Goal: Task Accomplishment & Management: Use online tool/utility

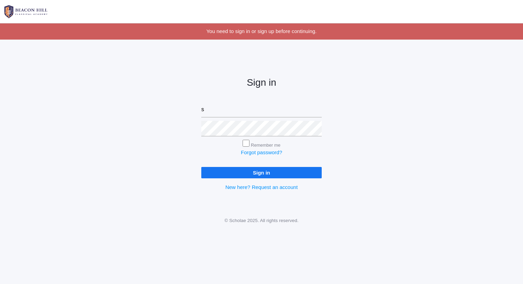
type input "sarah@beaconhillclassical.org"
click at [201, 167] on input "Sign in" at bounding box center [261, 172] width 120 height 11
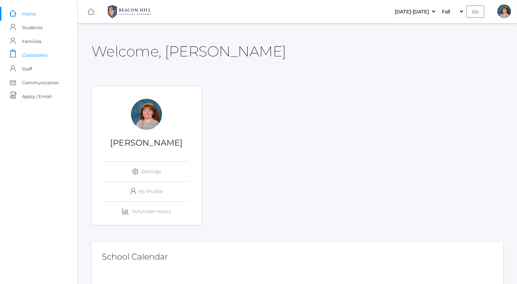
click at [56, 54] on link "icons/clipboard/plain Created with Sketch. Classrooms" at bounding box center [38, 55] width 77 height 14
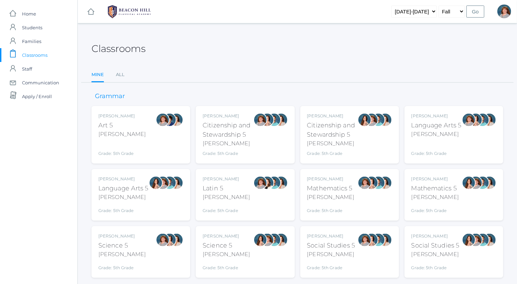
click at [326, 197] on div "Bence" at bounding box center [330, 197] width 47 height 8
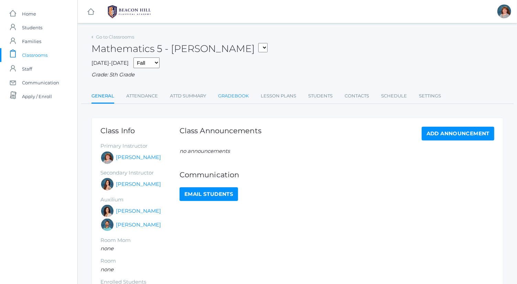
click at [227, 96] on link "Gradebook" at bounding box center [233, 96] width 31 height 14
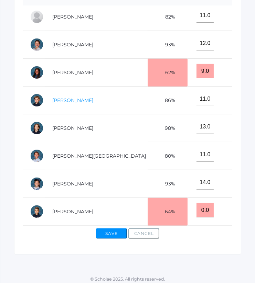
scroll to position [256, 0]
drag, startPoint x: 177, startPoint y: 201, endPoint x: 138, endPoint y: 202, distance: 39.2
click at [138, 202] on tr "Zacharia, Brayden 64% 0.0 15.0 14.0" at bounding box center [161, 212] width 277 height 28
click at [114, 231] on button "Save" at bounding box center [111, 234] width 31 height 10
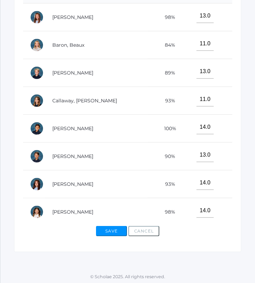
scroll to position [256, 0]
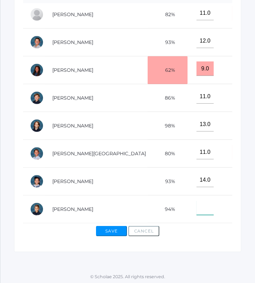
click at [196, 204] on input"] "text" at bounding box center [204, 208] width 17 height 14
type input"] "0"
click at [116, 228] on button "Save" at bounding box center [111, 231] width 31 height 10
